Goal: Task Accomplishment & Management: Use online tool/utility

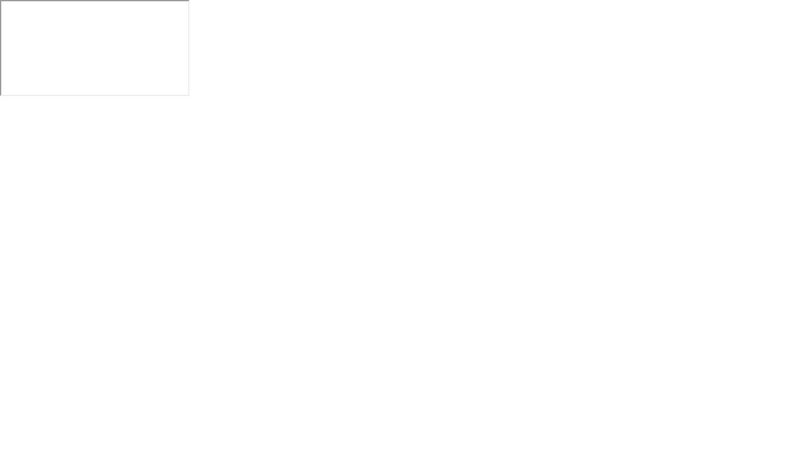
click button "Got it"
click img
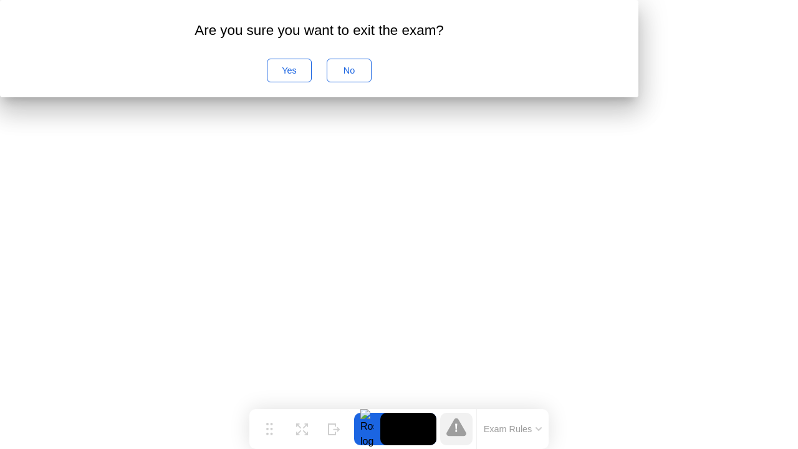
click at [371, 82] on button "No" at bounding box center [348, 71] width 45 height 24
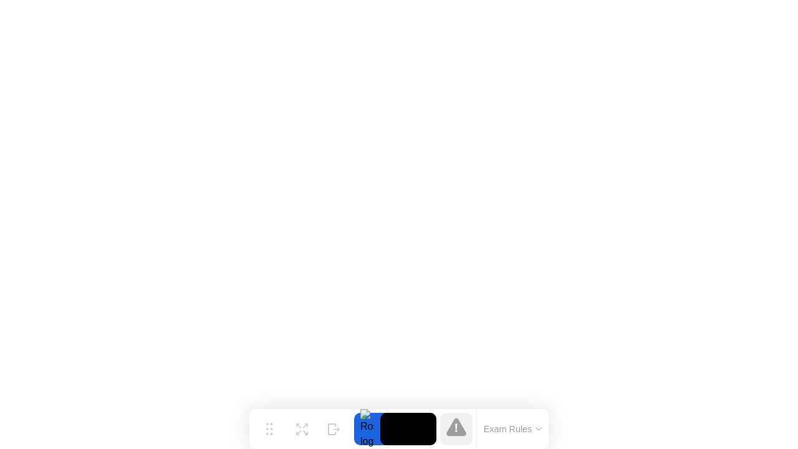
click img
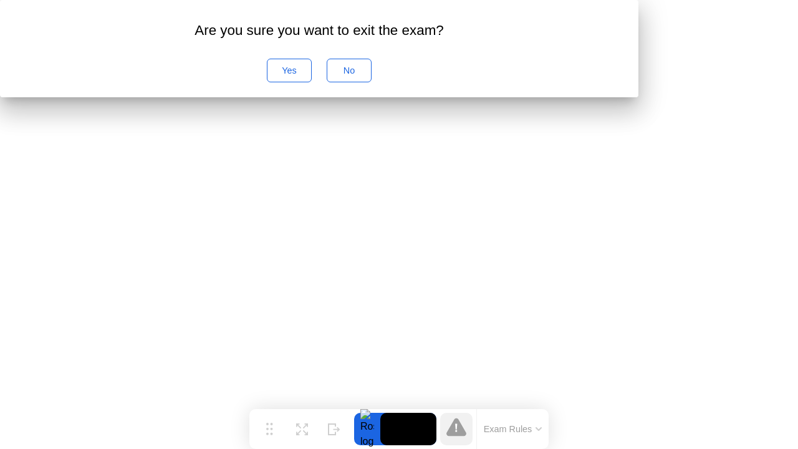
click at [307, 75] on div "Yes" at bounding box center [289, 70] width 36 height 10
click at [307, 75] on div "Yes" at bounding box center [289, 70] width 35 height 10
